Goal: Task Accomplishment & Management: Use online tool/utility

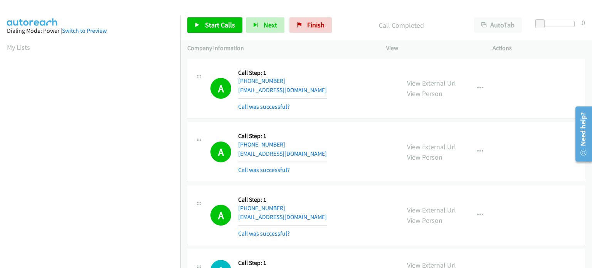
scroll to position [165, 0]
click at [213, 24] on span "Start Calls" at bounding box center [220, 24] width 30 height 9
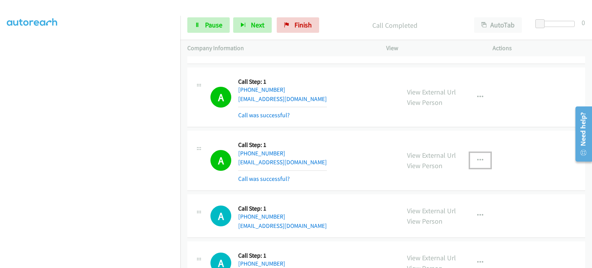
click at [480, 157] on icon "button" at bounding box center [480, 160] width 6 height 6
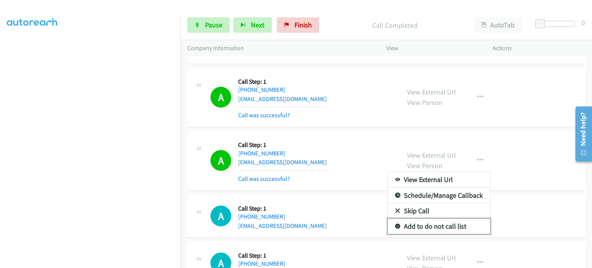
click at [445, 219] on link "Add to do not call list" at bounding box center [439, 226] width 103 height 15
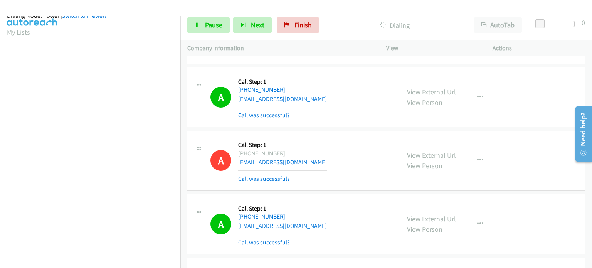
scroll to position [10, 0]
click at [199, 27] on link "Pause" at bounding box center [208, 24] width 42 height 15
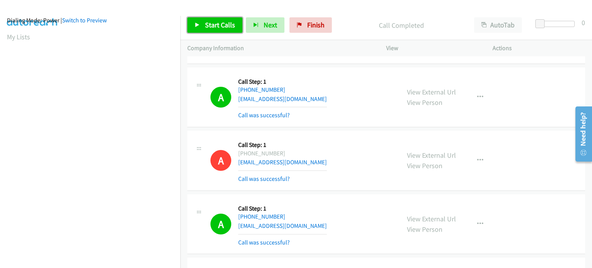
click at [202, 22] on link "Start Calls" at bounding box center [214, 24] width 55 height 15
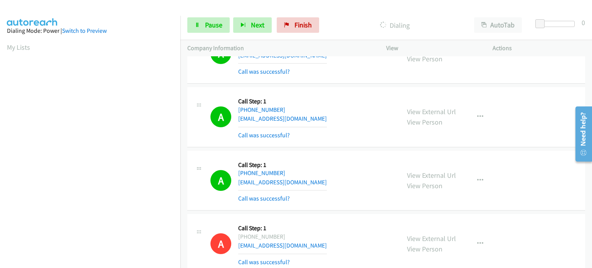
scroll to position [4395, 0]
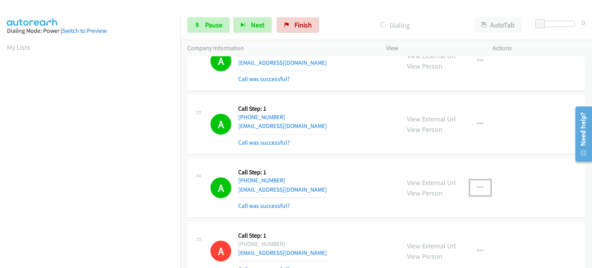
click at [477, 185] on icon "button" at bounding box center [480, 188] width 6 height 6
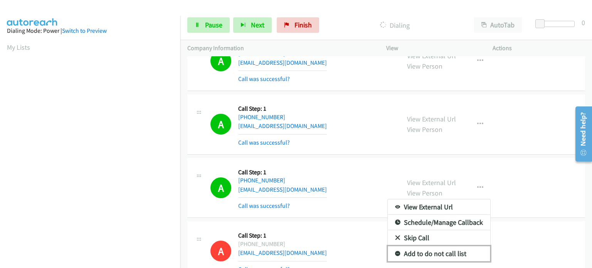
click at [443, 246] on link "Add to do not call list" at bounding box center [439, 253] width 103 height 15
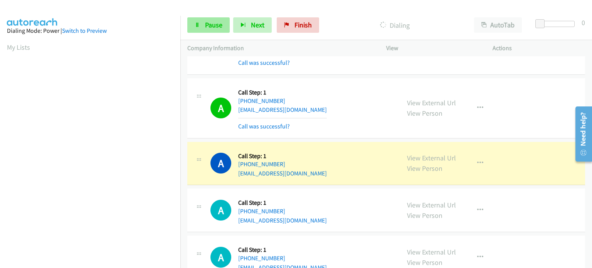
scroll to position [165, 0]
click at [205, 27] on span "Pause" at bounding box center [213, 24] width 17 height 9
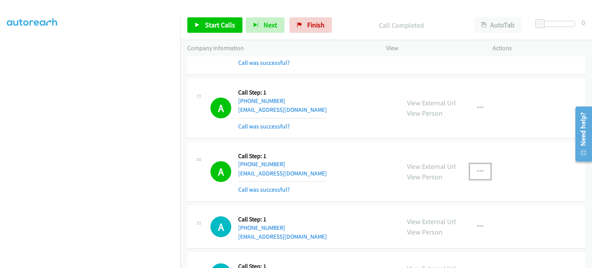
click at [480, 168] on icon "button" at bounding box center [480, 171] width 6 height 6
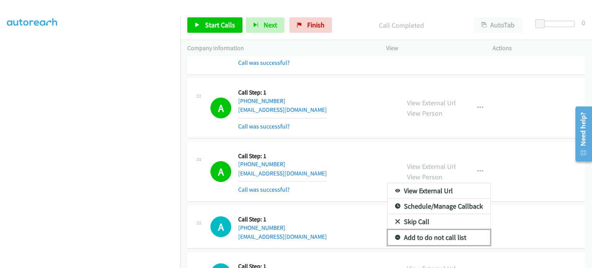
click at [414, 230] on link "Add to do not call list" at bounding box center [439, 237] width 103 height 15
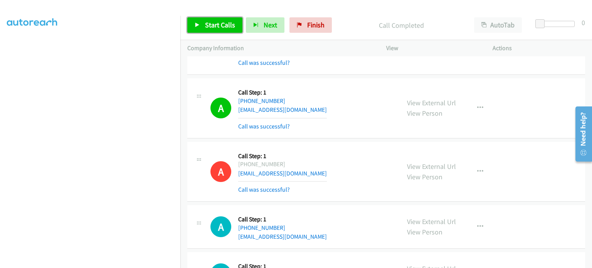
click at [217, 25] on span "Start Calls" at bounding box center [220, 24] width 30 height 9
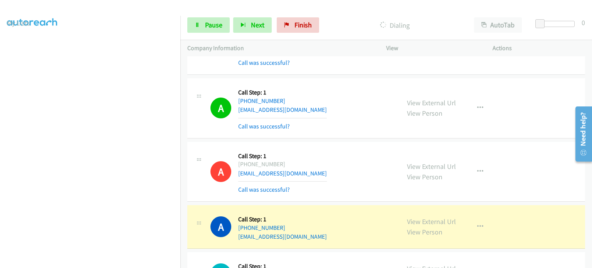
scroll to position [10, 0]
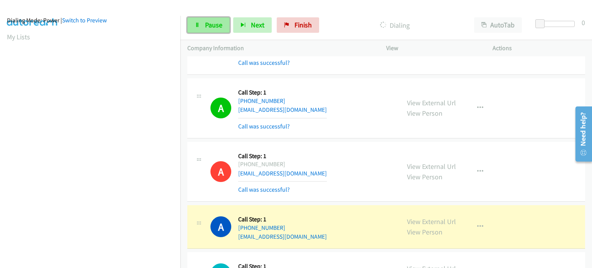
click at [212, 24] on span "Pause" at bounding box center [213, 24] width 17 height 9
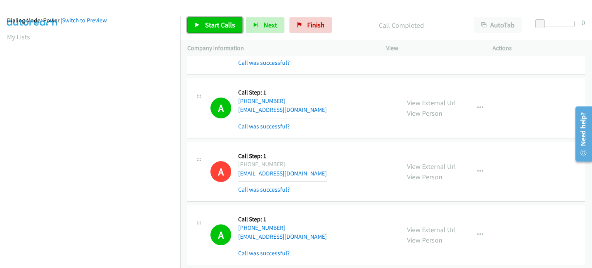
click at [208, 27] on span "Start Calls" at bounding box center [220, 24] width 30 height 9
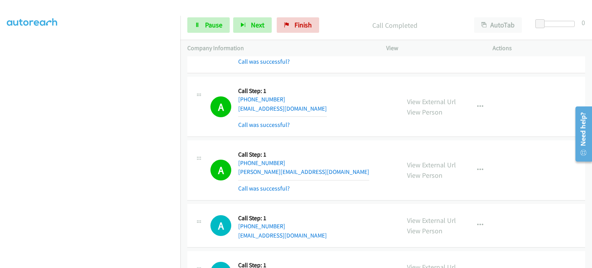
scroll to position [5928, 0]
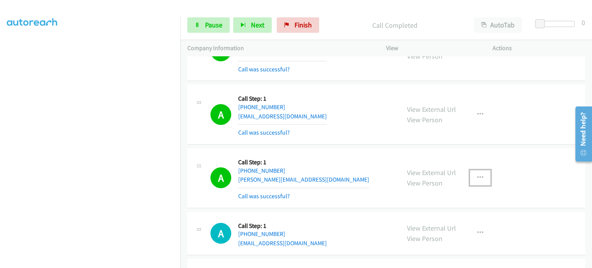
click at [478, 175] on icon "button" at bounding box center [480, 178] width 6 height 6
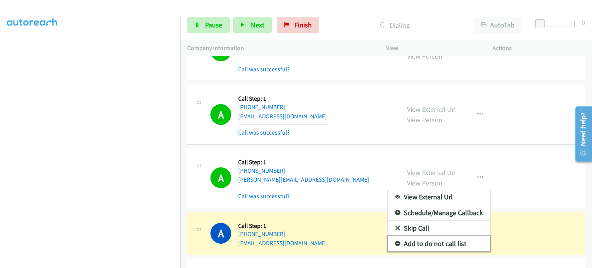
click at [433, 236] on link "Add to do not call list" at bounding box center [439, 243] width 103 height 15
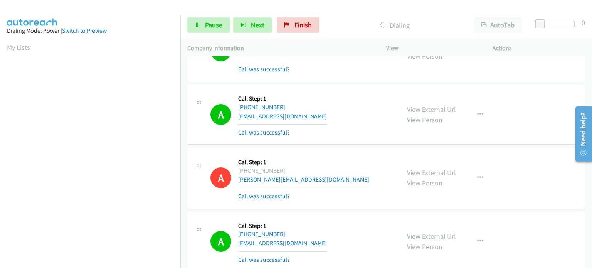
scroll to position [165, 0]
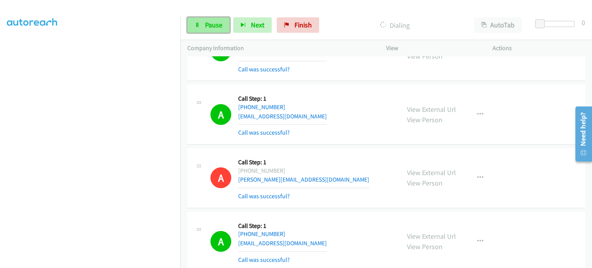
click at [217, 23] on span "Pause" at bounding box center [213, 24] width 17 height 9
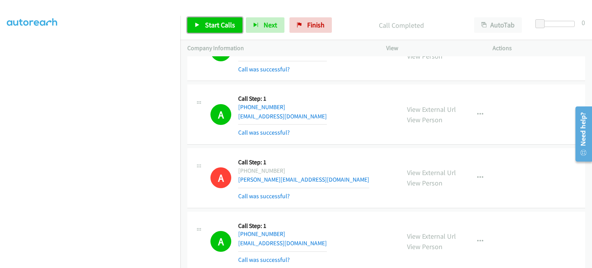
click at [220, 22] on span "Start Calls" at bounding box center [220, 24] width 30 height 9
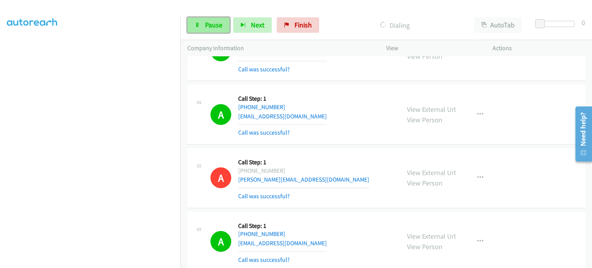
click at [200, 29] on link "Pause" at bounding box center [208, 24] width 42 height 15
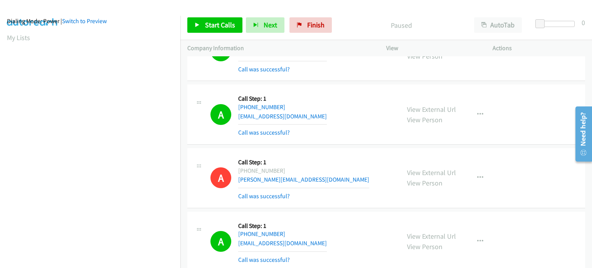
scroll to position [164, 0]
click at [213, 27] on span "Start Calls" at bounding box center [220, 24] width 30 height 9
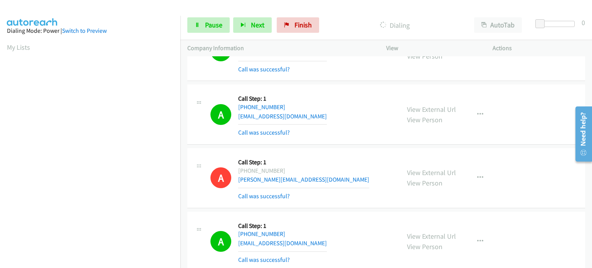
scroll to position [165, 0]
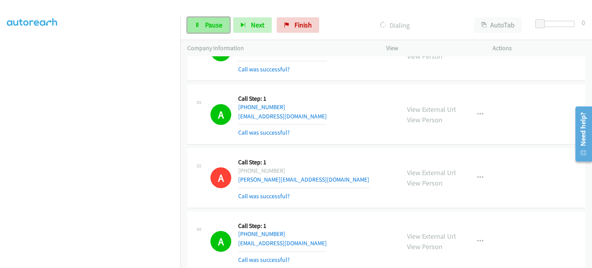
click at [205, 30] on link "Pause" at bounding box center [208, 24] width 42 height 15
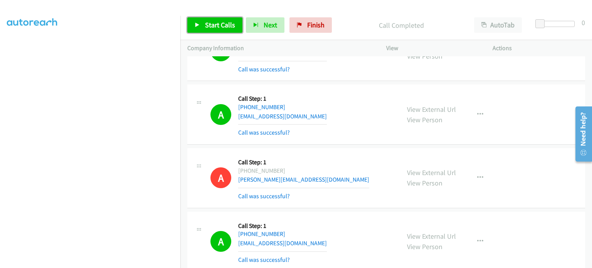
click at [212, 29] on span "Start Calls" at bounding box center [220, 24] width 30 height 9
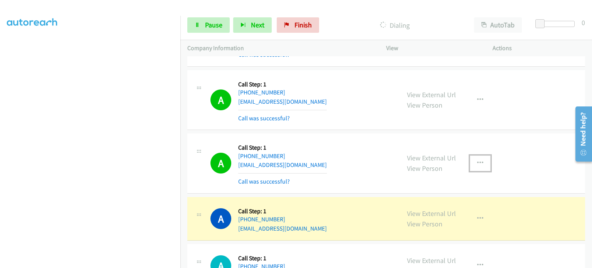
click at [481, 155] on button "button" at bounding box center [480, 162] width 21 height 15
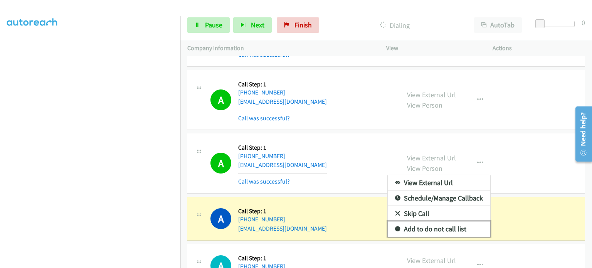
click at [430, 221] on link "Add to do not call list" at bounding box center [439, 228] width 103 height 15
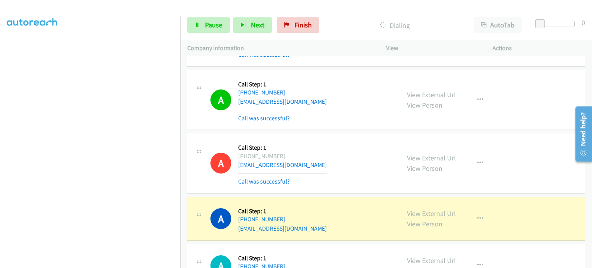
scroll to position [88, 0]
click at [193, 23] on link "Pause" at bounding box center [208, 24] width 42 height 15
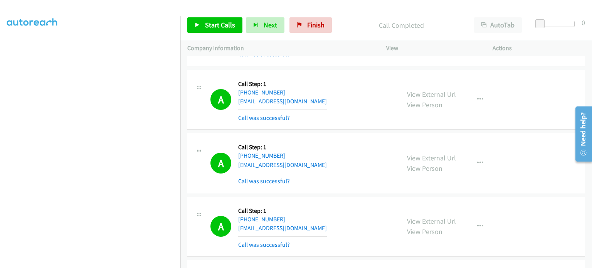
scroll to position [6892, 0]
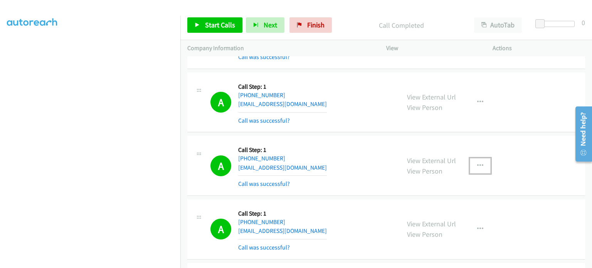
click at [477, 163] on icon "button" at bounding box center [480, 166] width 6 height 6
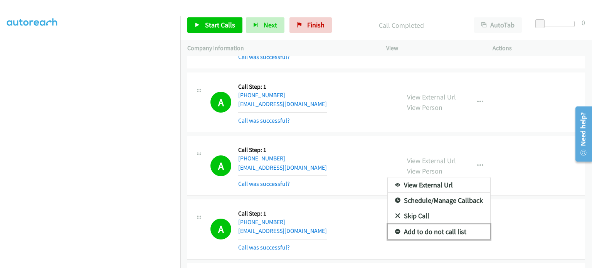
click at [452, 224] on link "Add to do not call list" at bounding box center [439, 231] width 103 height 15
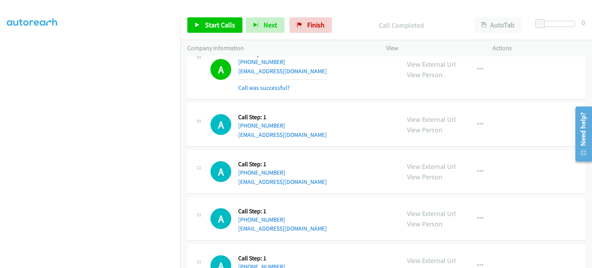
scroll to position [7239, 0]
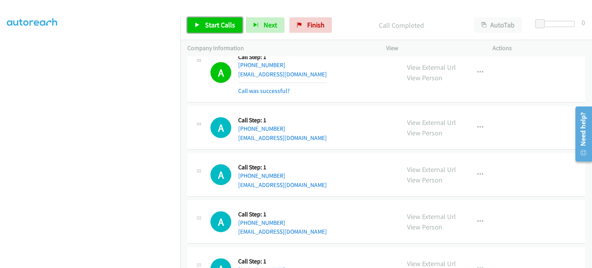
click at [218, 22] on span "Start Calls" at bounding box center [220, 24] width 30 height 9
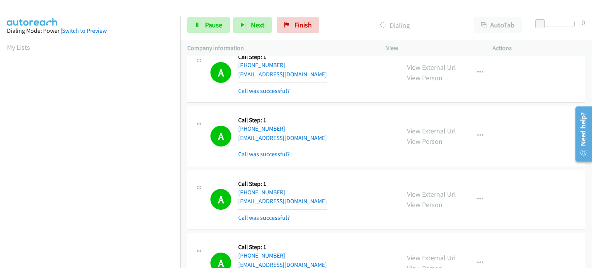
scroll to position [165, 0]
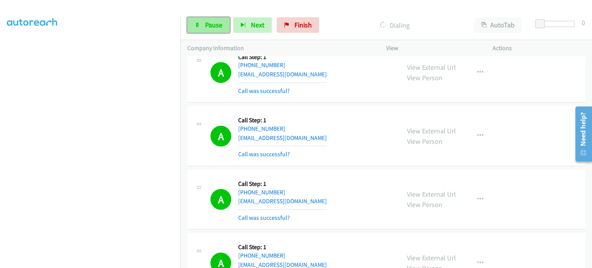
click at [214, 24] on span "Pause" at bounding box center [213, 24] width 17 height 9
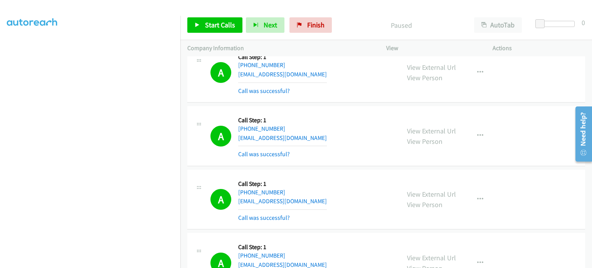
scroll to position [148, 0]
click at [211, 24] on span "Start Calls" at bounding box center [220, 24] width 30 height 9
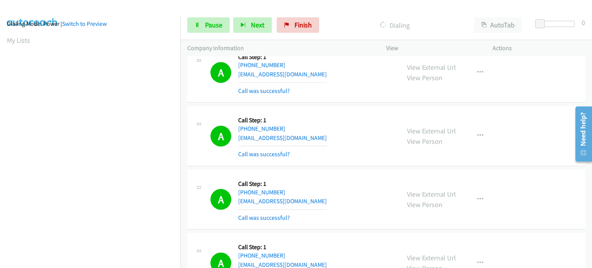
scroll to position [0, 0]
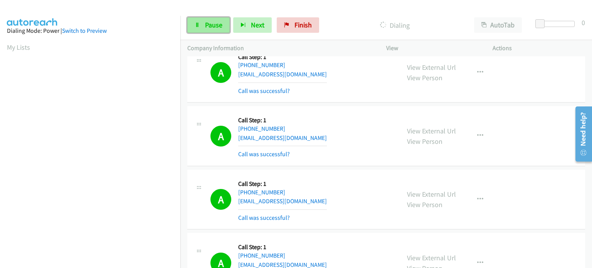
click at [203, 29] on link "Pause" at bounding box center [208, 24] width 42 height 15
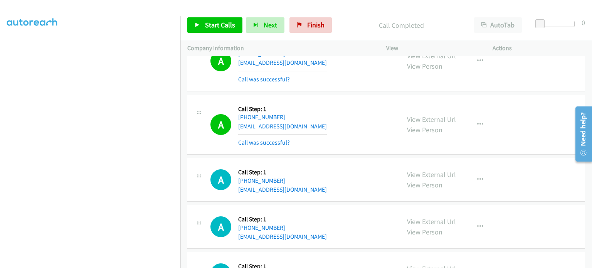
scroll to position [7515, 0]
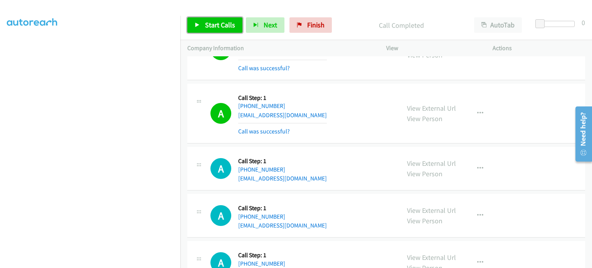
click at [224, 25] on span "Start Calls" at bounding box center [220, 24] width 30 height 9
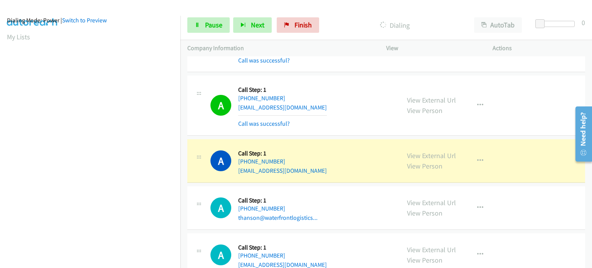
scroll to position [7708, 0]
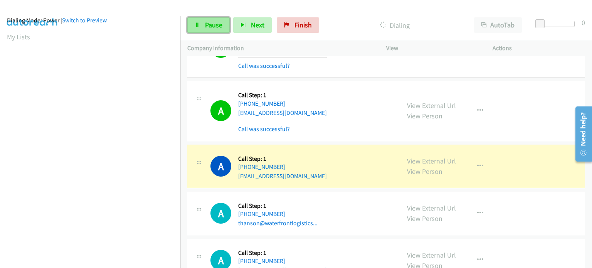
click at [193, 22] on link "Pause" at bounding box center [208, 24] width 42 height 15
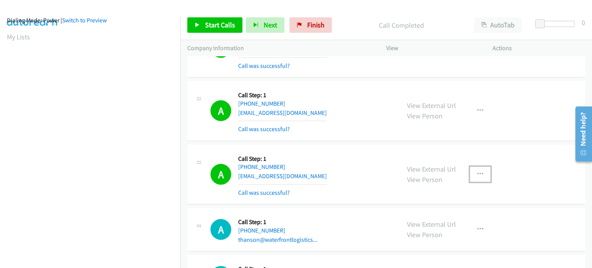
click at [479, 167] on button "button" at bounding box center [480, 174] width 21 height 15
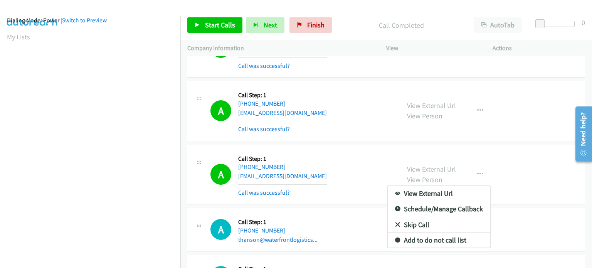
click at [506, 132] on div at bounding box center [296, 134] width 592 height 268
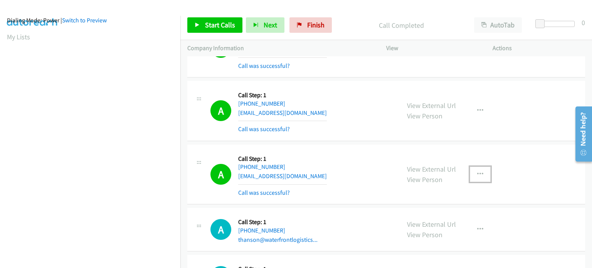
click at [477, 171] on icon "button" at bounding box center [480, 174] width 6 height 6
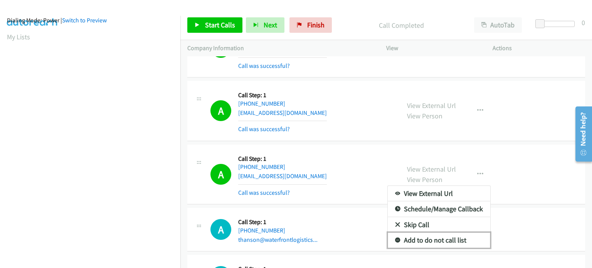
click at [427, 232] on link "Add to do not call list" at bounding box center [439, 239] width 103 height 15
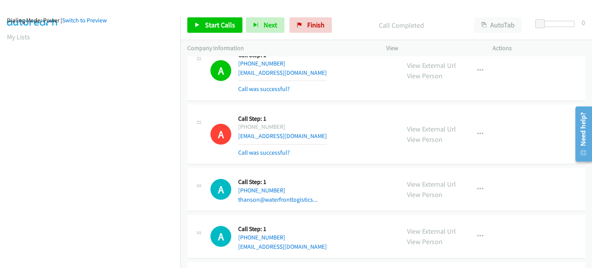
scroll to position [7747, 0]
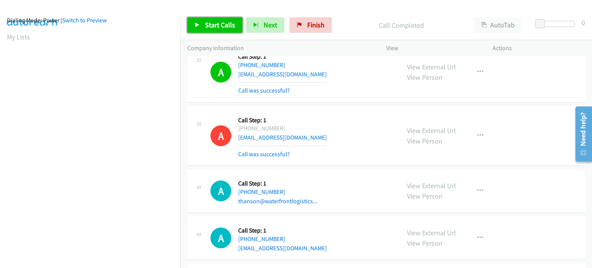
click at [209, 24] on span "Start Calls" at bounding box center [220, 24] width 30 height 9
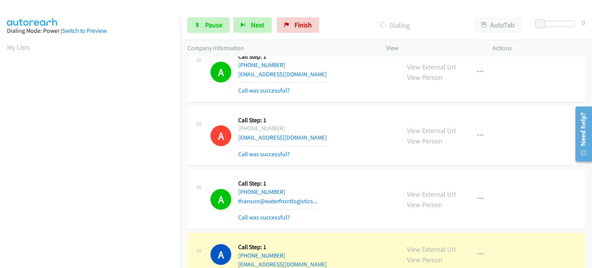
scroll to position [165, 0]
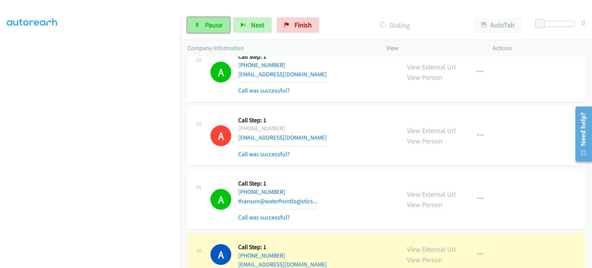
click at [209, 26] on span "Pause" at bounding box center [213, 24] width 17 height 9
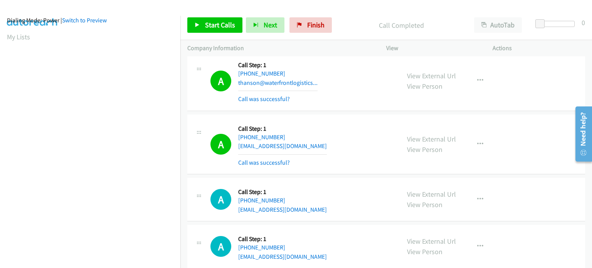
scroll to position [7862, 0]
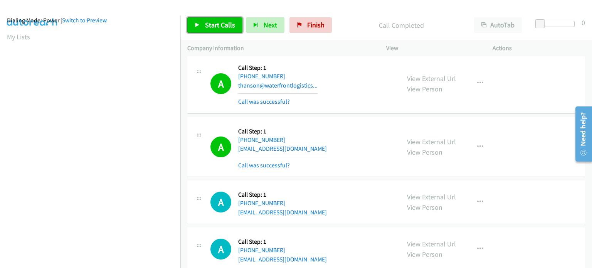
click at [218, 29] on span "Start Calls" at bounding box center [220, 24] width 30 height 9
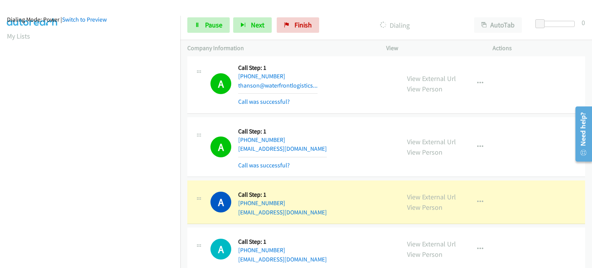
scroll to position [0, 0]
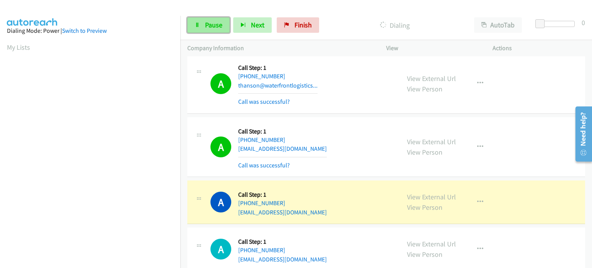
click at [216, 23] on span "Pause" at bounding box center [213, 24] width 17 height 9
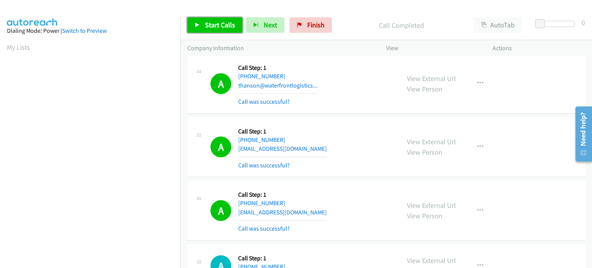
click at [232, 22] on span "Start Calls" at bounding box center [220, 24] width 30 height 9
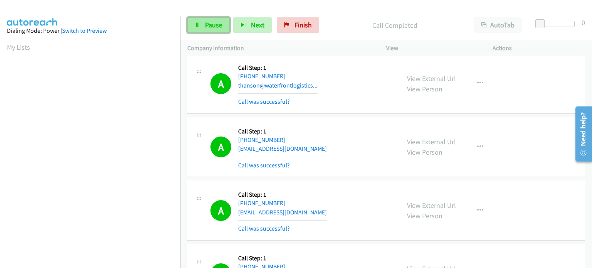
click at [198, 25] on icon at bounding box center [197, 25] width 5 height 5
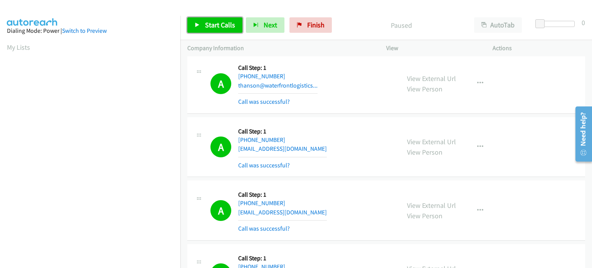
click at [215, 27] on span "Start Calls" at bounding box center [220, 24] width 30 height 9
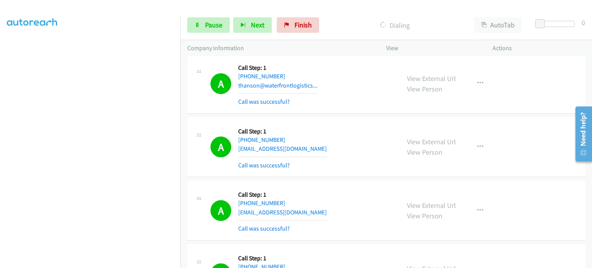
scroll to position [165, 0]
click at [192, 30] on link "Pause" at bounding box center [208, 24] width 42 height 15
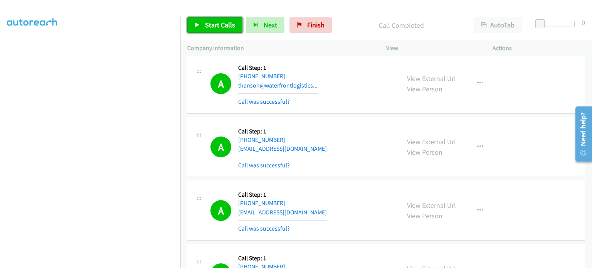
click at [201, 23] on link "Start Calls" at bounding box center [214, 24] width 55 height 15
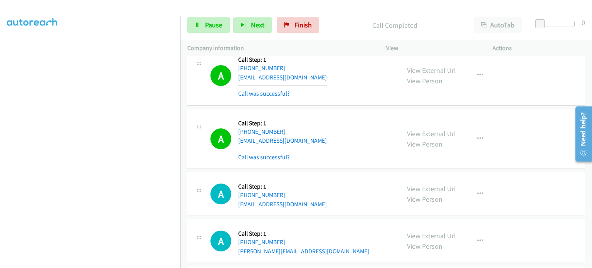
scroll to position [8942, 0]
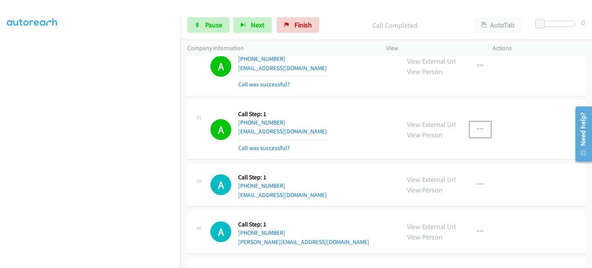
click at [480, 122] on button "button" at bounding box center [480, 129] width 21 height 15
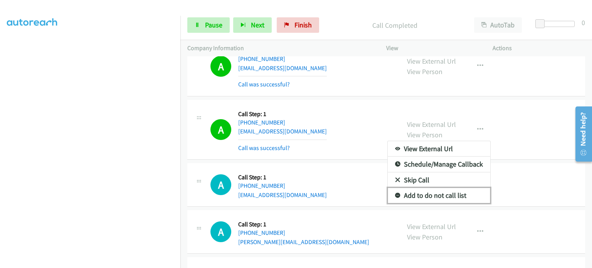
click at [454, 188] on link "Add to do not call list" at bounding box center [439, 195] width 103 height 15
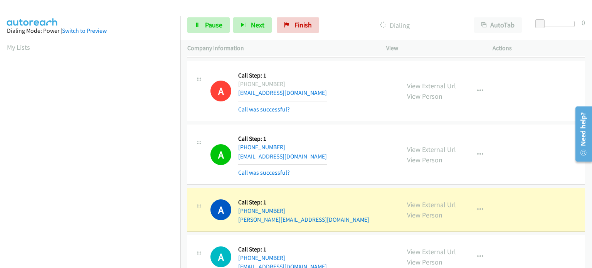
scroll to position [165, 0]
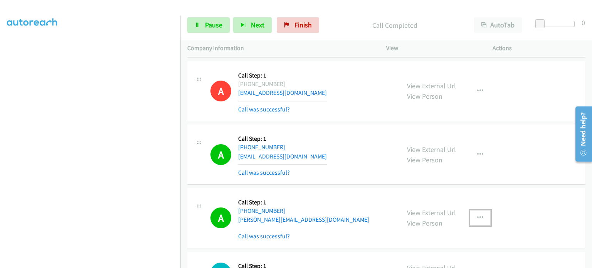
click at [478, 215] on icon "button" at bounding box center [480, 218] width 6 height 6
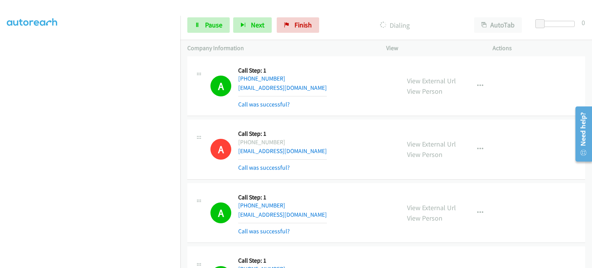
scroll to position [7091, 0]
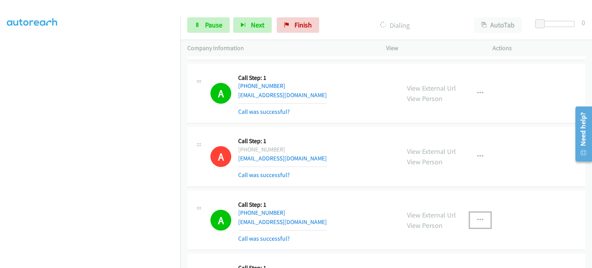
click at [480, 212] on button "button" at bounding box center [480, 219] width 21 height 15
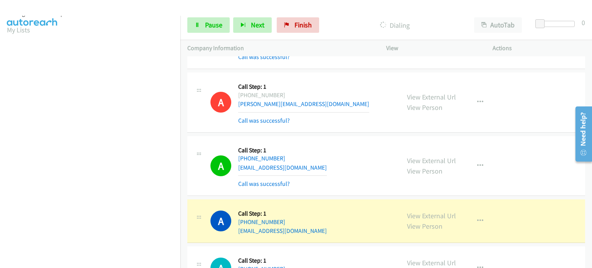
scroll to position [10, 0]
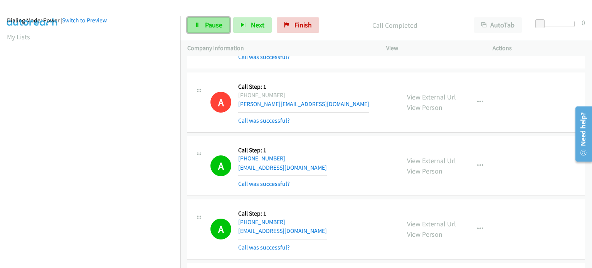
click at [200, 27] on link "Pause" at bounding box center [208, 24] width 42 height 15
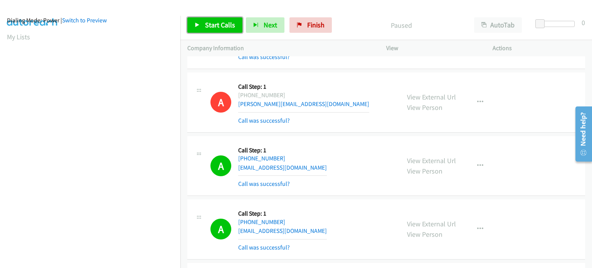
click at [209, 24] on span "Start Calls" at bounding box center [220, 24] width 30 height 9
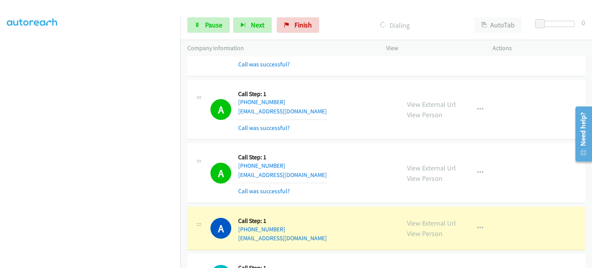
scroll to position [165, 0]
click at [478, 170] on icon "button" at bounding box center [480, 173] width 6 height 6
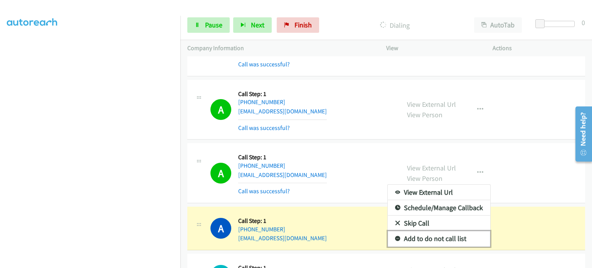
click at [433, 231] on link "Add to do not call list" at bounding box center [439, 238] width 103 height 15
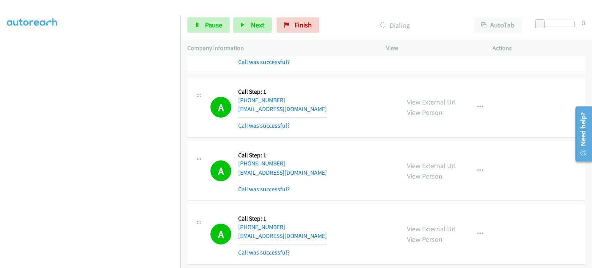
scroll to position [10, 0]
click at [131, 31] on aside "Dialing Mode: Power | Switch to Preview My Lists" at bounding box center [90, 218] width 180 height 427
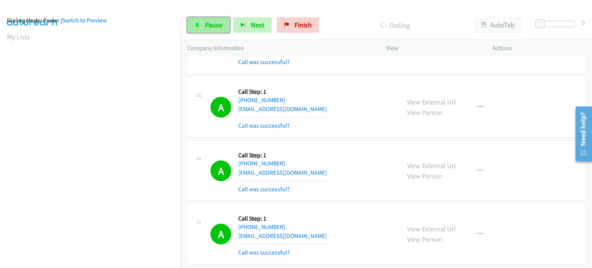
click at [206, 20] on link "Pause" at bounding box center [208, 24] width 42 height 15
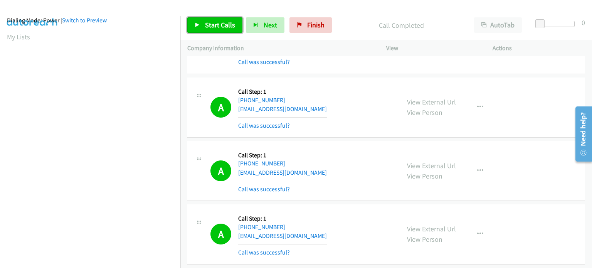
click at [220, 24] on span "Start Calls" at bounding box center [220, 24] width 30 height 9
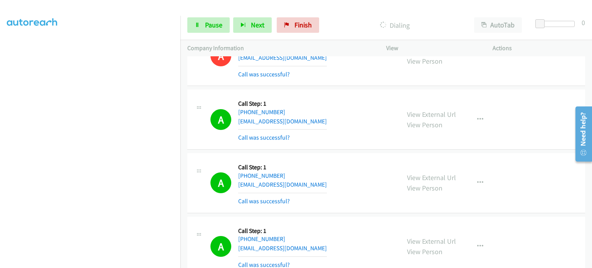
scroll to position [9585, 0]
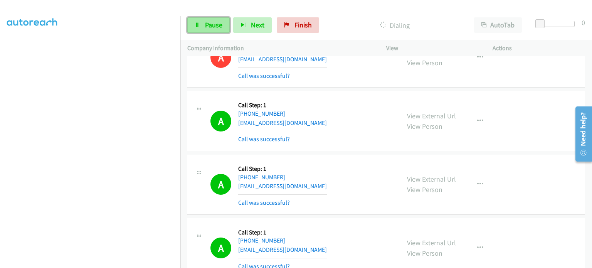
click at [207, 22] on span "Pause" at bounding box center [213, 24] width 17 height 9
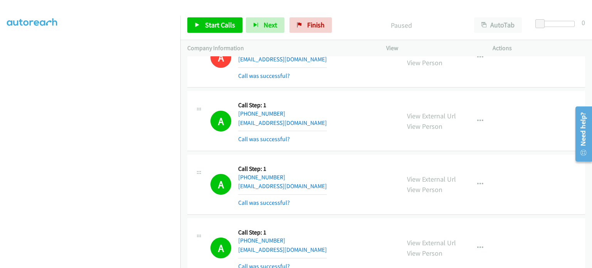
scroll to position [0, 0]
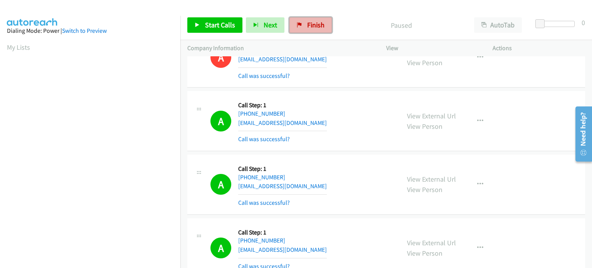
click at [302, 25] on link "Finish" at bounding box center [311, 24] width 42 height 15
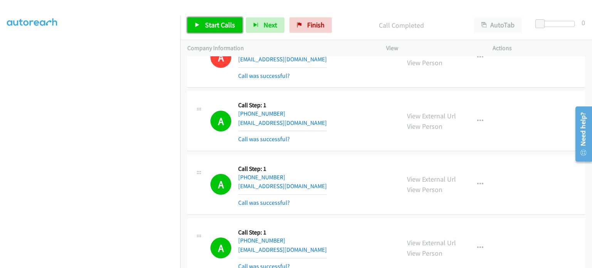
click at [208, 29] on span "Start Calls" at bounding box center [220, 24] width 30 height 9
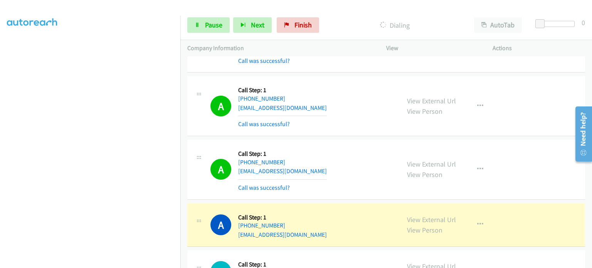
scroll to position [10617, 0]
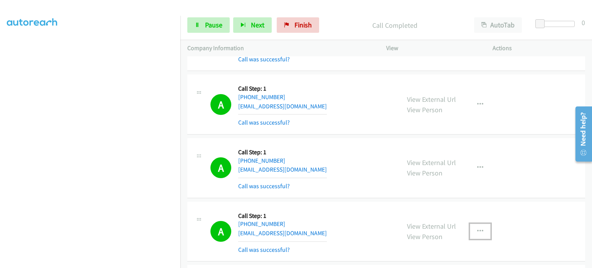
click at [477, 228] on icon "button" at bounding box center [480, 231] width 6 height 6
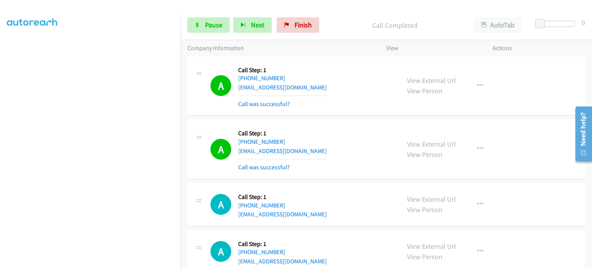
scroll to position [10865, 0]
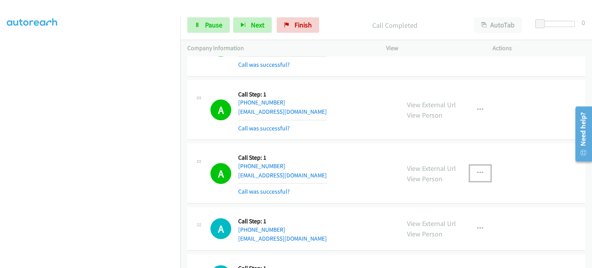
click at [478, 170] on icon "button" at bounding box center [480, 173] width 6 height 6
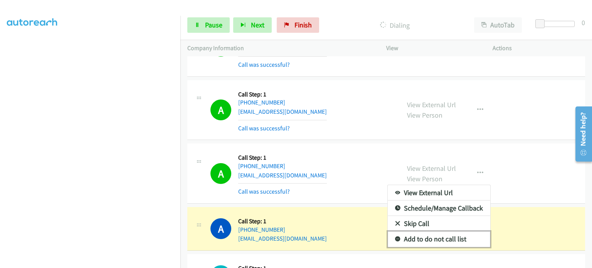
click at [439, 231] on link "Add to do not call list" at bounding box center [439, 238] width 103 height 15
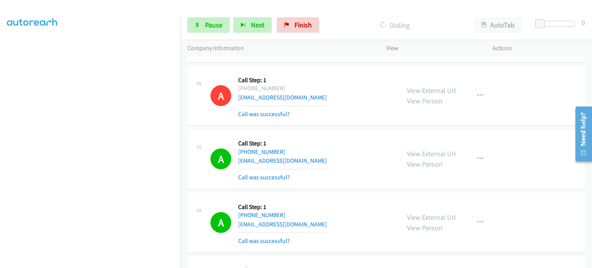
scroll to position [10750, 0]
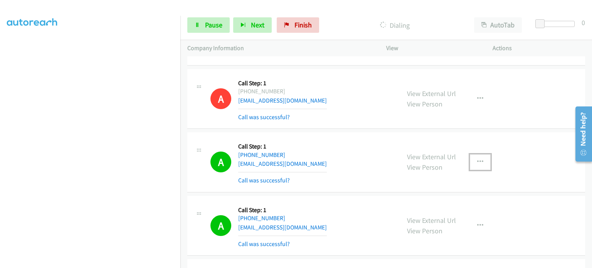
click at [480, 159] on icon "button" at bounding box center [480, 162] width 6 height 6
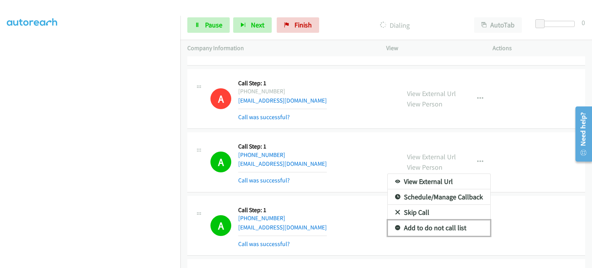
click at [451, 220] on link "Add to do not call list" at bounding box center [439, 227] width 103 height 15
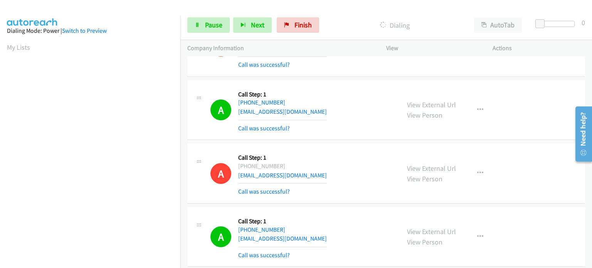
scroll to position [165, 0]
click at [98, 261] on section at bounding box center [90, 85] width 167 height 369
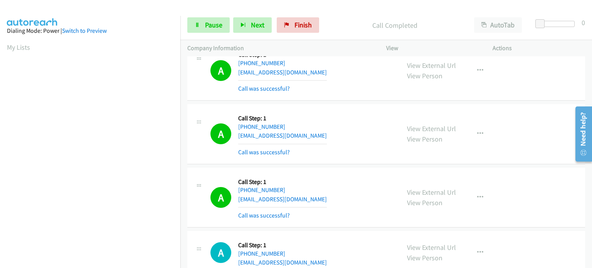
scroll to position [11123, 0]
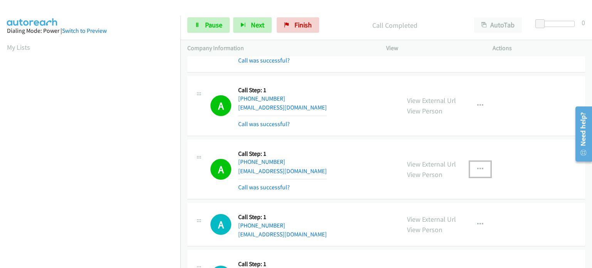
click at [477, 166] on icon "button" at bounding box center [480, 169] width 6 height 6
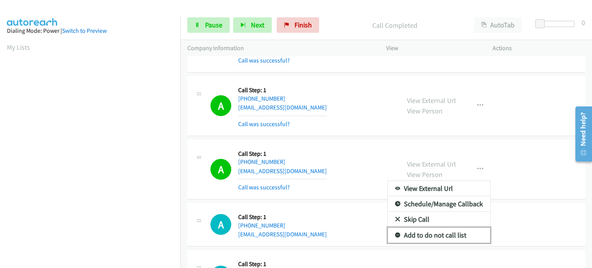
click at [440, 227] on link "Add to do not call list" at bounding box center [439, 234] width 103 height 15
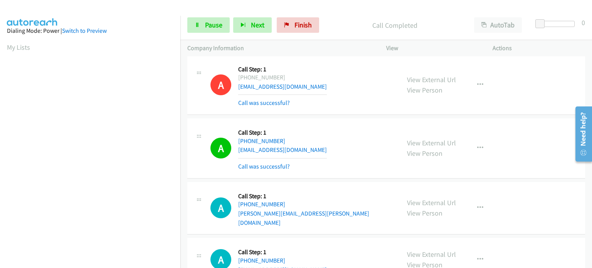
scroll to position [11200, 0]
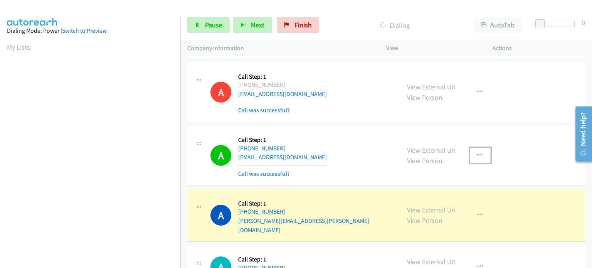
click at [477, 152] on icon "button" at bounding box center [480, 155] width 6 height 6
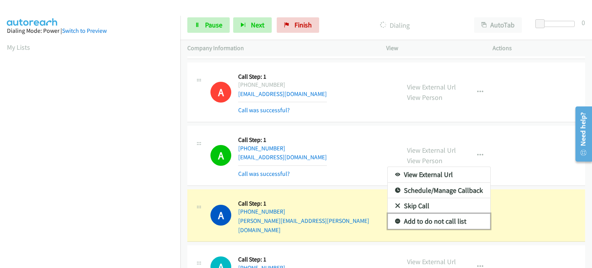
click at [441, 214] on link "Add to do not call list" at bounding box center [439, 221] width 103 height 15
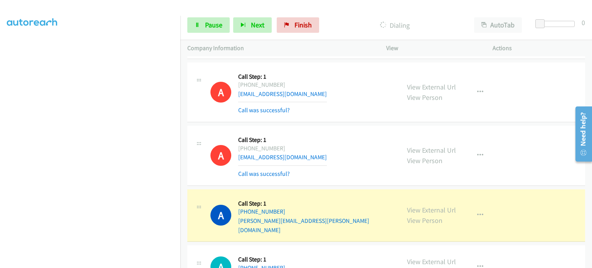
scroll to position [165, 0]
click at [207, 25] on span "Pause" at bounding box center [213, 24] width 17 height 9
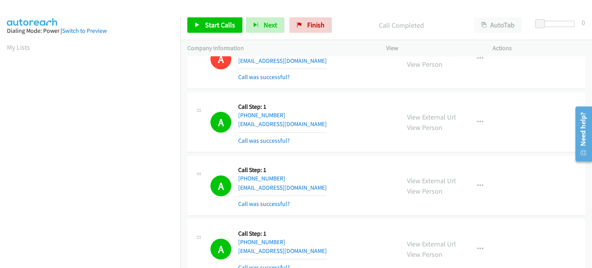
scroll to position [10969, 0]
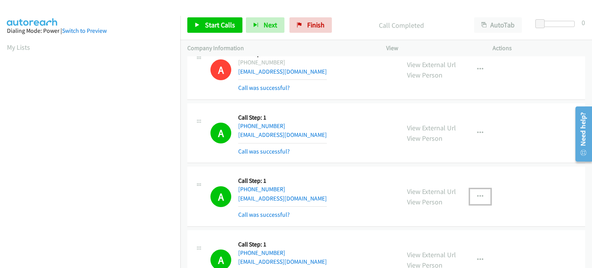
click at [478, 194] on icon "button" at bounding box center [480, 197] width 6 height 6
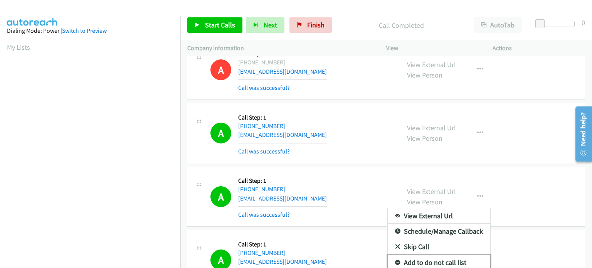
click at [454, 255] on link "Add to do not call list" at bounding box center [439, 262] width 103 height 15
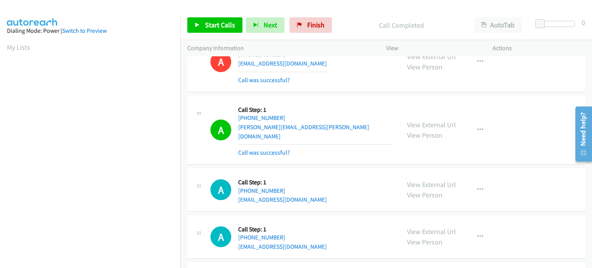
scroll to position [11316, 0]
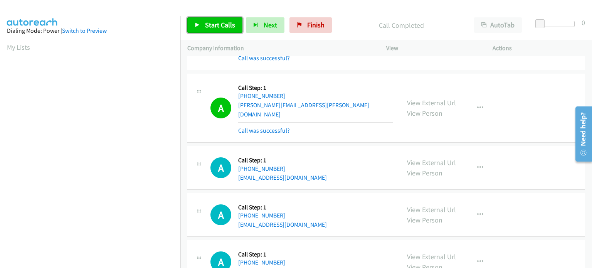
click at [224, 31] on link "Start Calls" at bounding box center [214, 24] width 55 height 15
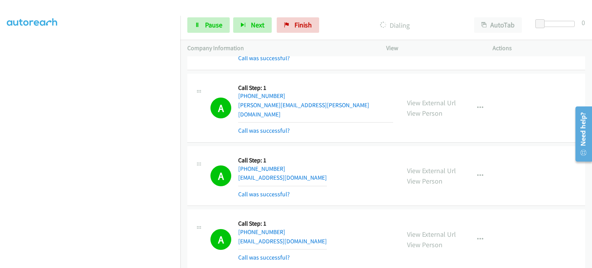
scroll to position [10, 0]
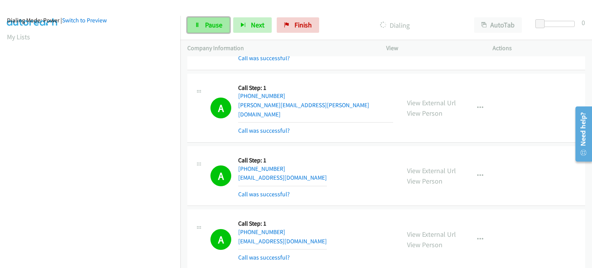
click at [209, 29] on span "Pause" at bounding box center [213, 24] width 17 height 9
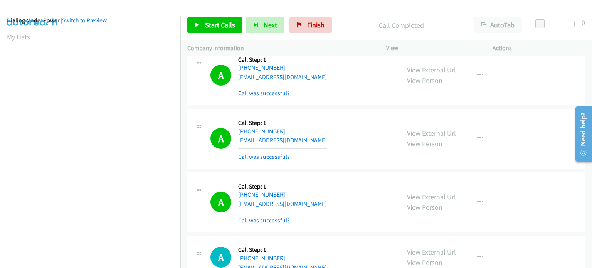
scroll to position [11630, 0]
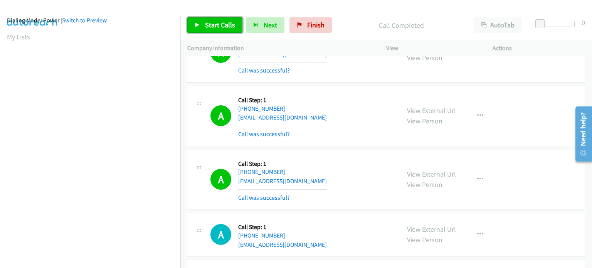
click at [212, 25] on span "Start Calls" at bounding box center [220, 24] width 30 height 9
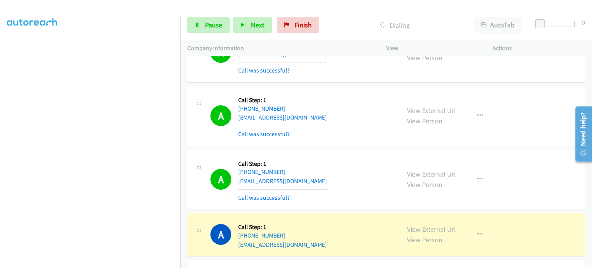
scroll to position [49, 0]
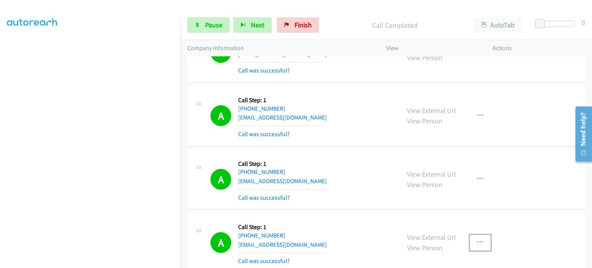
click at [479, 239] on icon "button" at bounding box center [480, 242] width 6 height 6
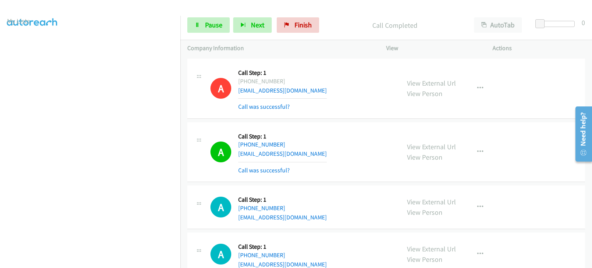
scroll to position [10, 0]
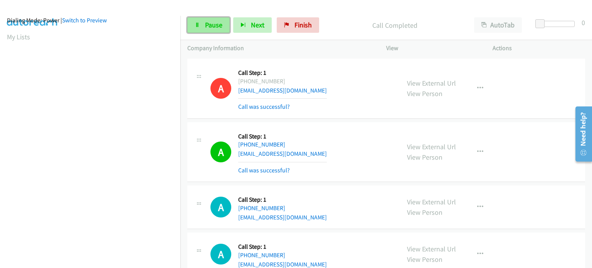
click at [216, 21] on span "Pause" at bounding box center [213, 24] width 17 height 9
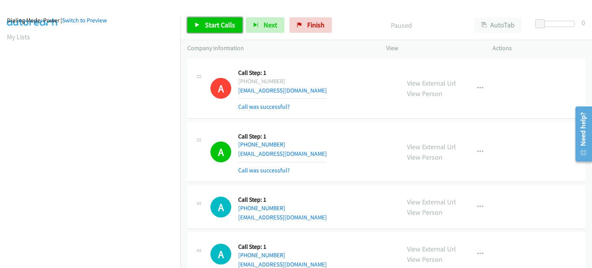
click at [214, 23] on span "Start Calls" at bounding box center [220, 24] width 30 height 9
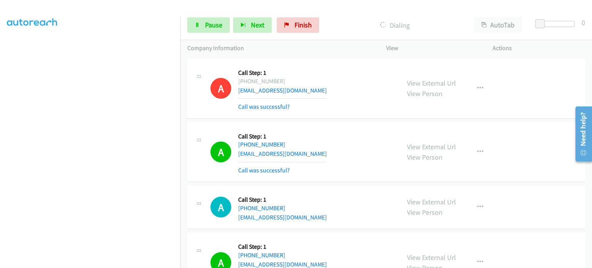
scroll to position [165, 0]
click at [126, 263] on section at bounding box center [90, 85] width 167 height 369
click at [210, 29] on span "Pause" at bounding box center [213, 24] width 17 height 9
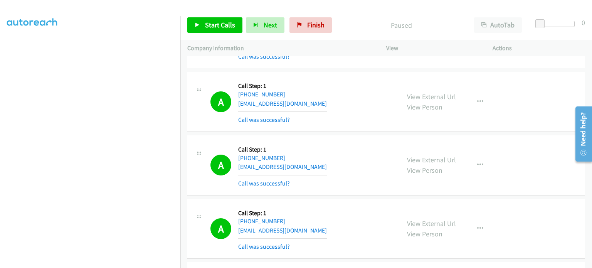
scroll to position [12119, 0]
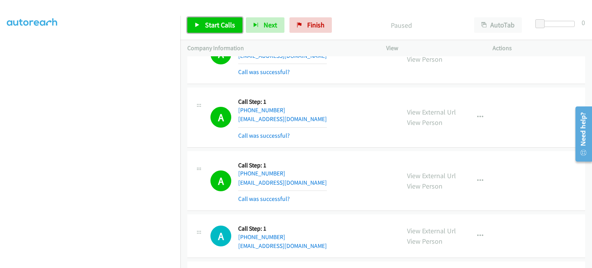
click at [200, 23] on link "Start Calls" at bounding box center [214, 24] width 55 height 15
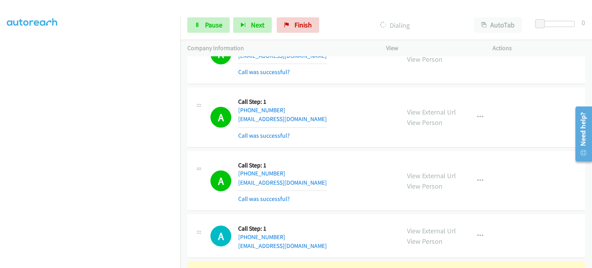
click at [136, 262] on section at bounding box center [90, 85] width 167 height 369
click at [215, 26] on span "Pause" at bounding box center [213, 24] width 17 height 9
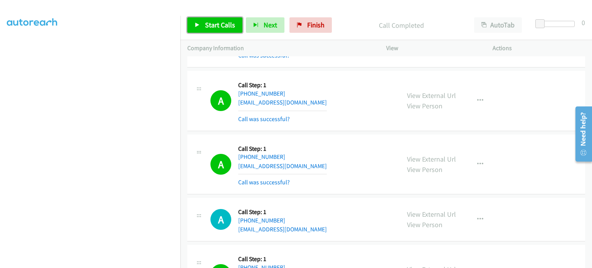
click at [205, 25] on span "Start Calls" at bounding box center [220, 24] width 30 height 9
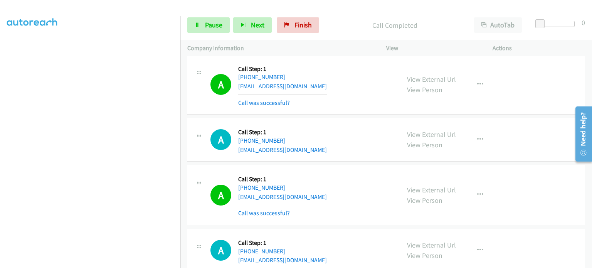
scroll to position [12246, 0]
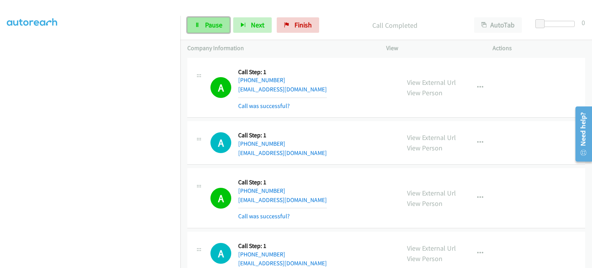
click at [199, 25] on icon at bounding box center [197, 25] width 5 height 5
click at [198, 24] on icon at bounding box center [197, 25] width 5 height 5
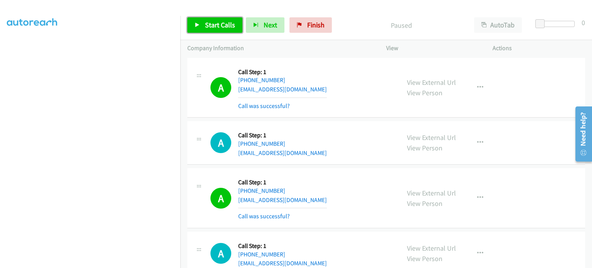
click at [215, 30] on link "Start Calls" at bounding box center [214, 24] width 55 height 15
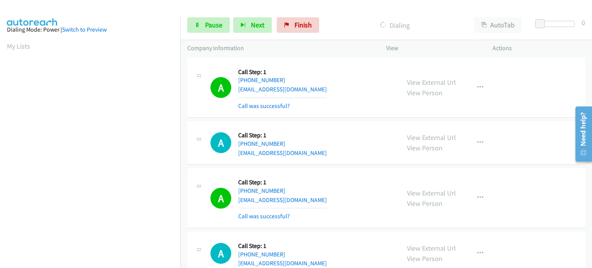
scroll to position [0, 0]
click at [209, 25] on span "Pause" at bounding box center [213, 24] width 17 height 9
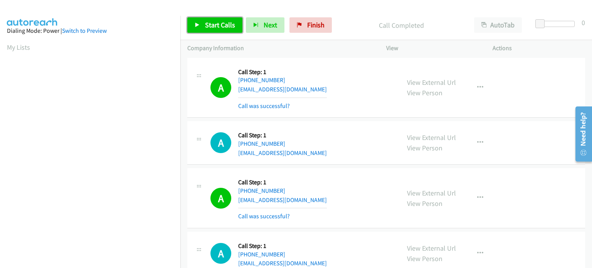
click at [206, 27] on span "Start Calls" at bounding box center [220, 24] width 30 height 9
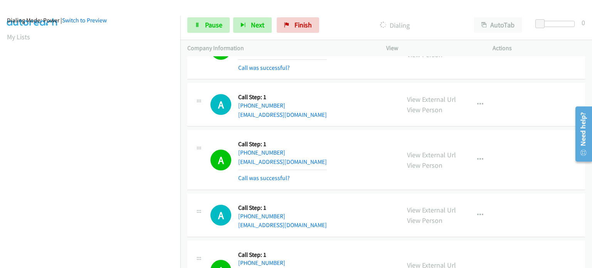
scroll to position [12438, 0]
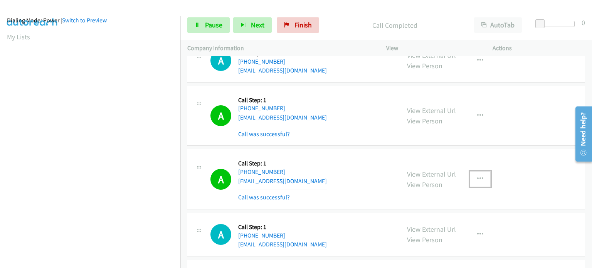
click at [477, 176] on icon "button" at bounding box center [480, 179] width 6 height 6
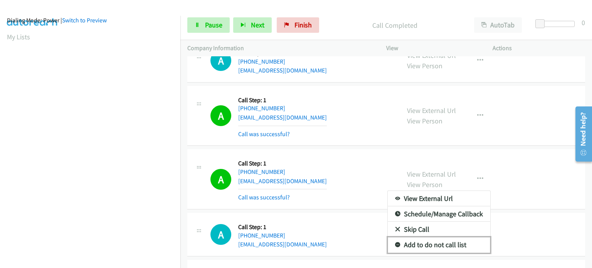
drag, startPoint x: 459, startPoint y: 197, endPoint x: 233, endPoint y: 148, distance: 231.6
click at [459, 237] on link "Add to do not call list" at bounding box center [439, 244] width 103 height 15
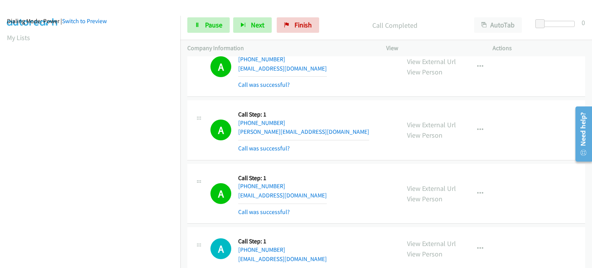
scroll to position [13655, 0]
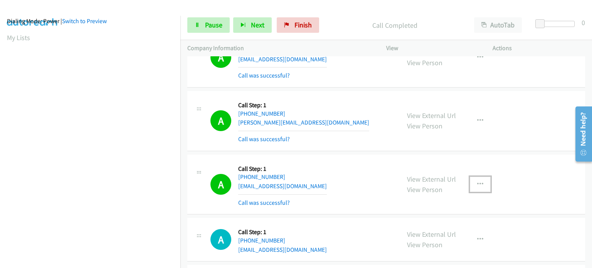
click at [480, 181] on icon "button" at bounding box center [480, 184] width 6 height 6
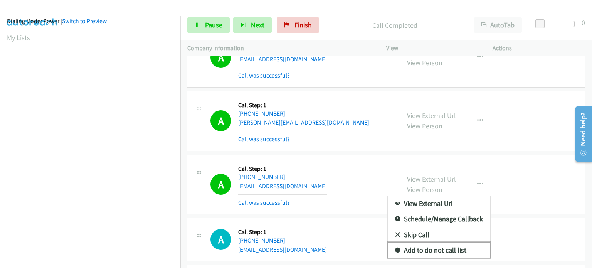
click at [431, 243] on link "Add to do not call list" at bounding box center [439, 250] width 103 height 15
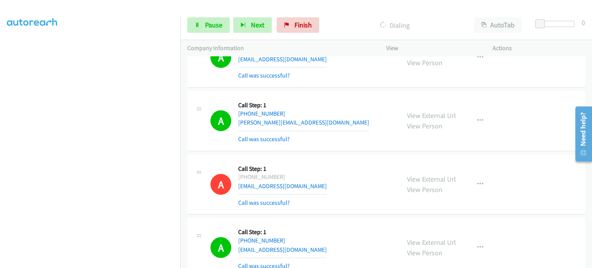
scroll to position [0, 0]
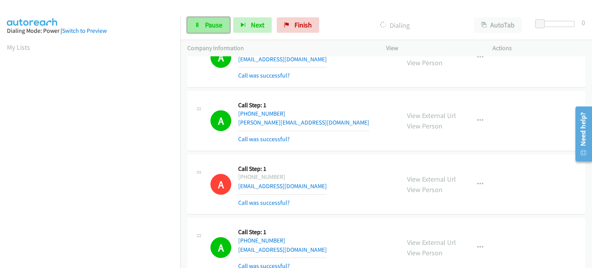
click at [211, 27] on span "Pause" at bounding box center [213, 24] width 17 height 9
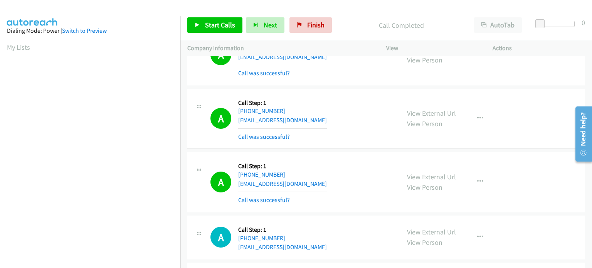
scroll to position [13848, 0]
click at [225, 23] on span "Start Calls" at bounding box center [220, 24] width 30 height 9
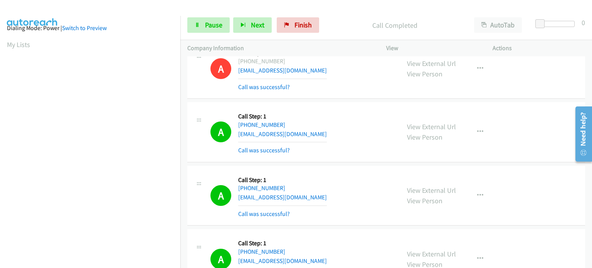
scroll to position [0, 0]
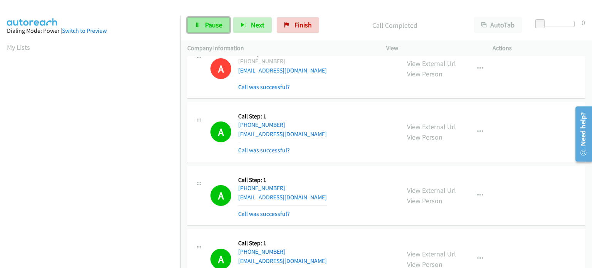
click at [211, 27] on span "Pause" at bounding box center [213, 24] width 17 height 9
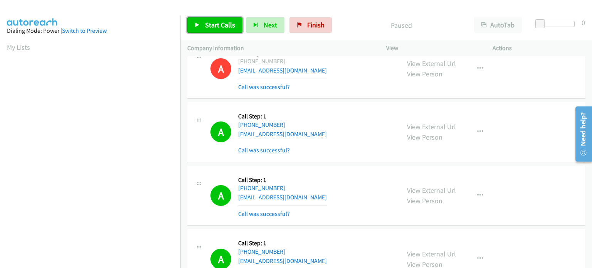
click at [209, 25] on span "Start Calls" at bounding box center [220, 24] width 30 height 9
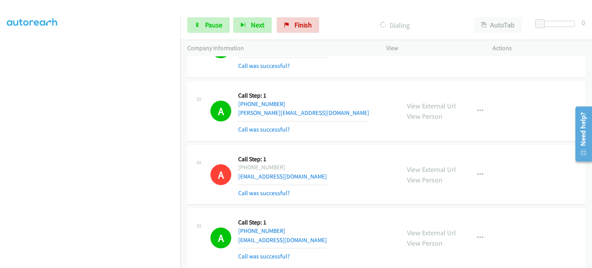
scroll to position [13655, 0]
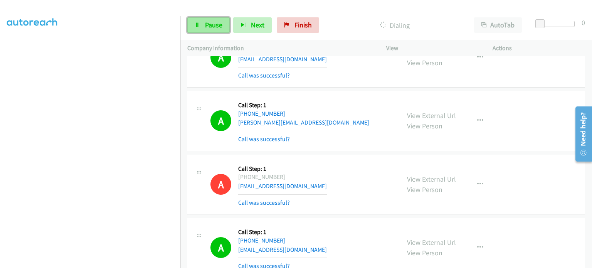
click at [202, 27] on link "Pause" at bounding box center [208, 24] width 42 height 15
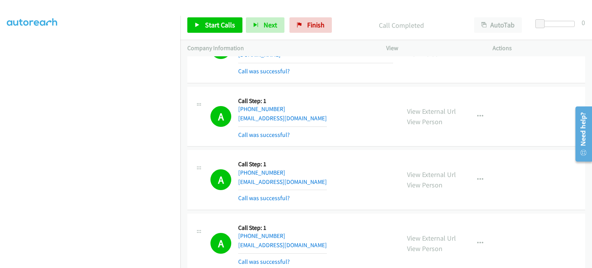
scroll to position [14118, 0]
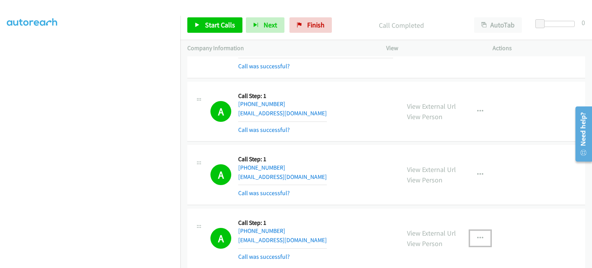
click at [477, 235] on icon "button" at bounding box center [480, 238] width 6 height 6
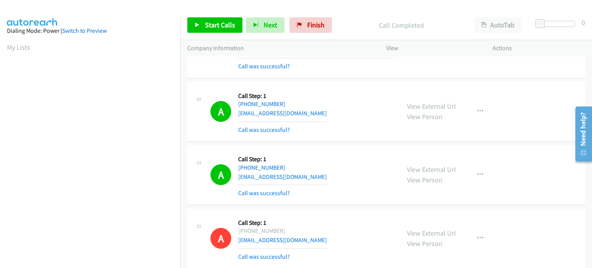
scroll to position [0, 0]
click at [266, 23] on span "Next" at bounding box center [270, 24] width 13 height 9
click at [223, 24] on span "Start Calls" at bounding box center [220, 24] width 30 height 9
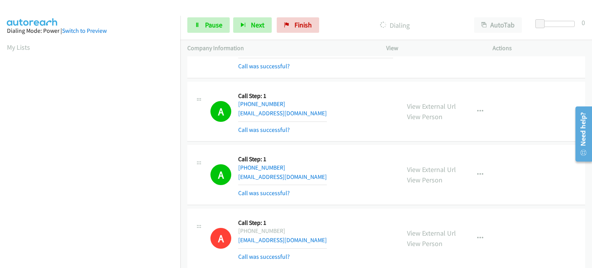
scroll to position [165, 0]
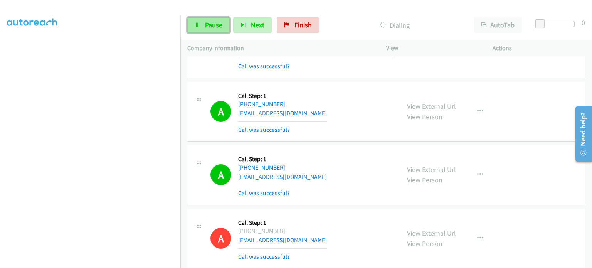
click at [217, 27] on span "Pause" at bounding box center [213, 24] width 17 height 9
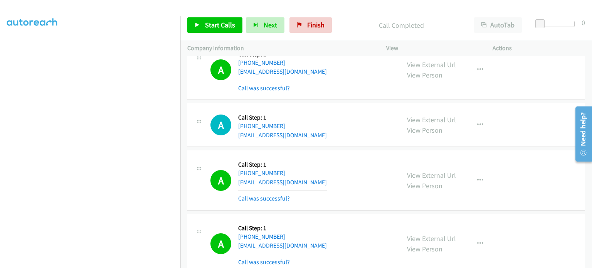
scroll to position [14404, 0]
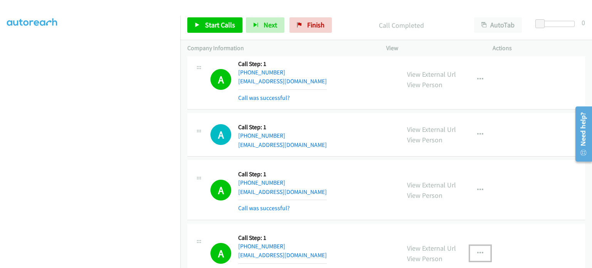
click at [477, 246] on button "button" at bounding box center [480, 253] width 21 height 15
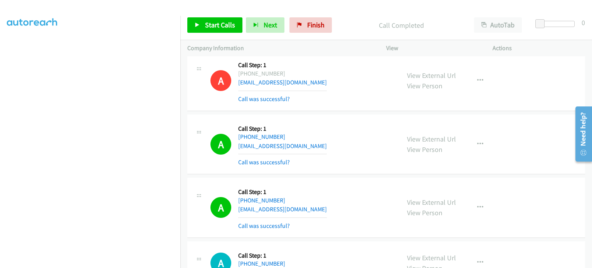
scroll to position [14635, 0]
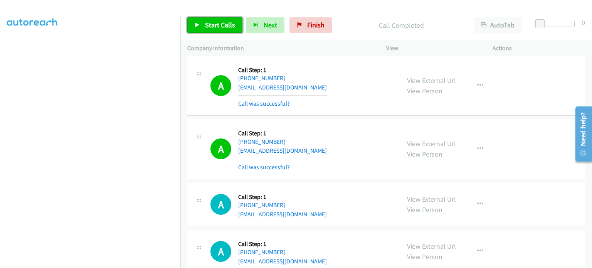
click at [211, 27] on span "Start Calls" at bounding box center [220, 24] width 30 height 9
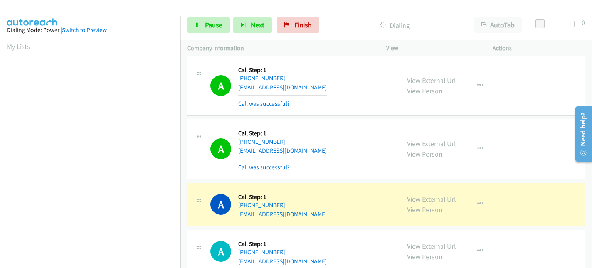
scroll to position [0, 0]
click at [212, 21] on span "Pause" at bounding box center [213, 24] width 17 height 9
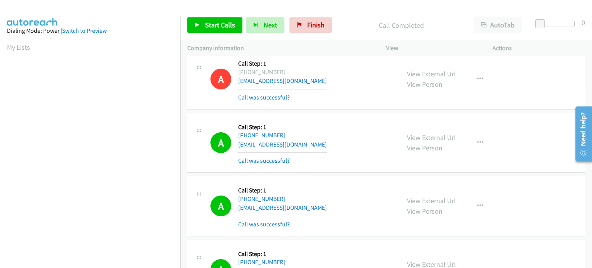
scroll to position [14651, 0]
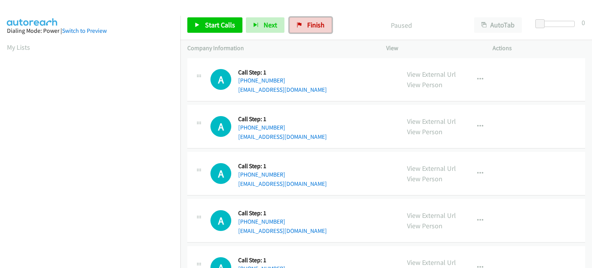
drag, startPoint x: 308, startPoint y: 30, endPoint x: 277, endPoint y: 6, distance: 39.6
click at [308, 30] on link "Finish" at bounding box center [311, 24] width 42 height 15
